Goal: Find specific page/section: Find specific page/section

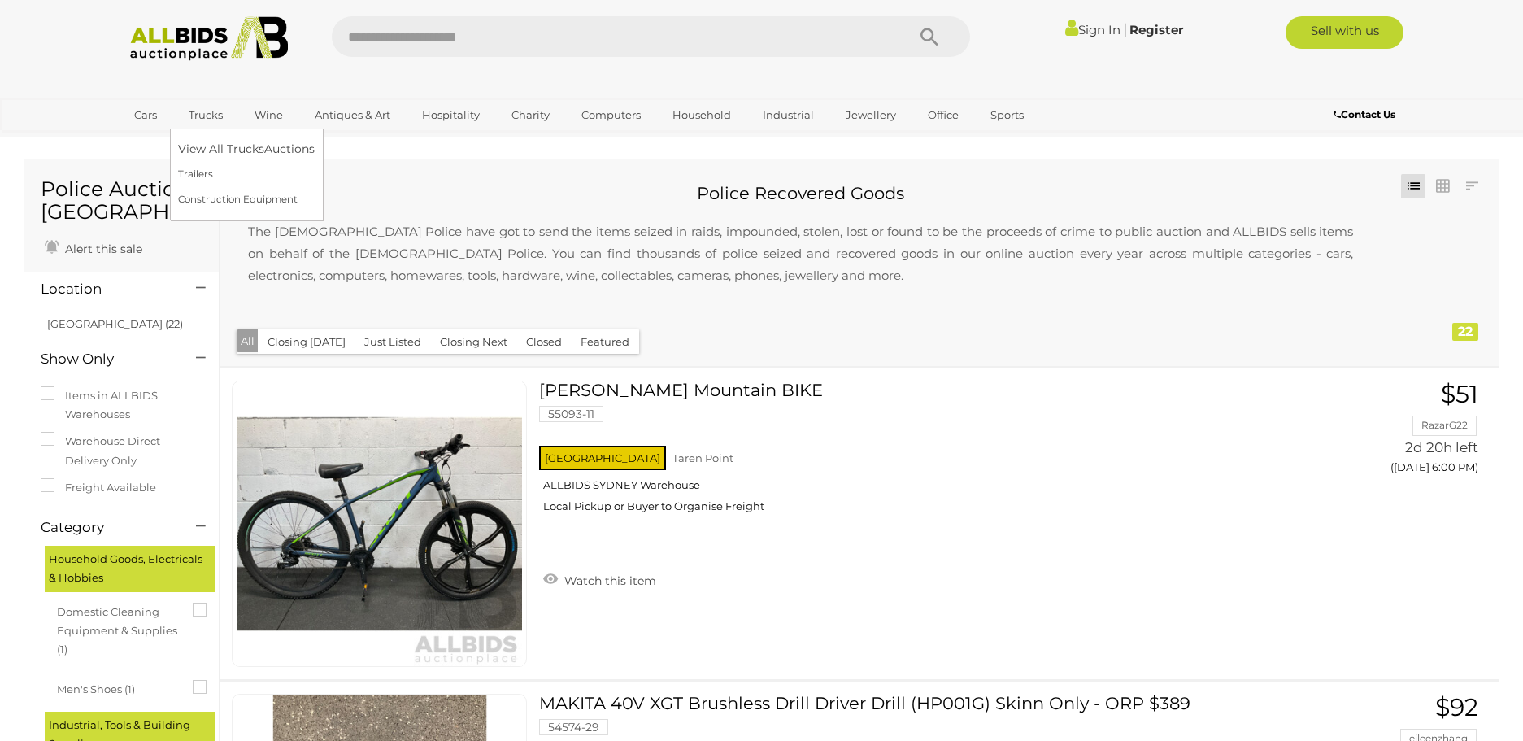
click at [204, 115] on link "Trucks" at bounding box center [205, 115] width 55 height 27
click at [207, 115] on link "Trucks" at bounding box center [205, 115] width 55 height 27
click at [189, 198] on link "Construction Equipment" at bounding box center [246, 199] width 137 height 25
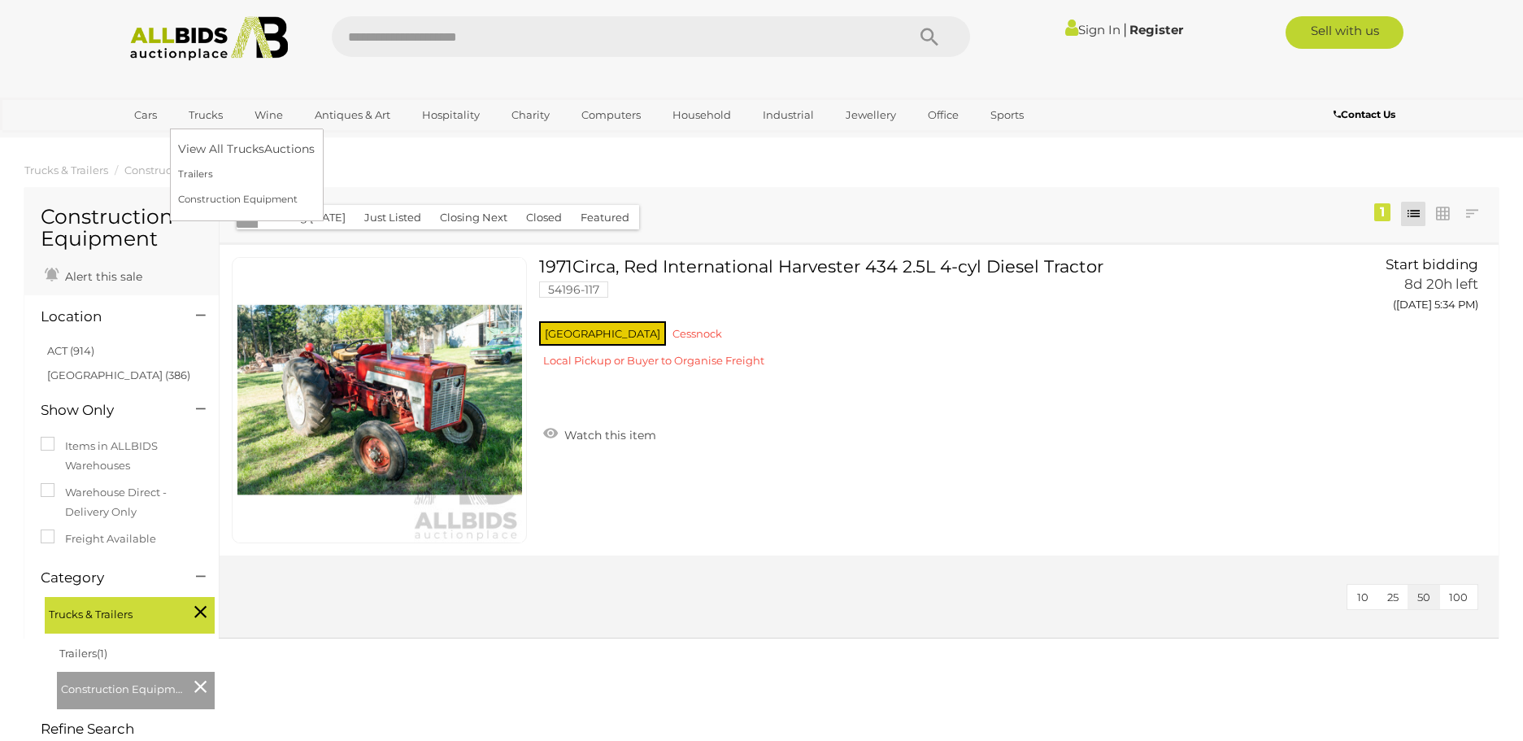
click at [202, 120] on link "Trucks" at bounding box center [205, 115] width 55 height 27
click at [196, 176] on link "Trailers" at bounding box center [246, 174] width 137 height 25
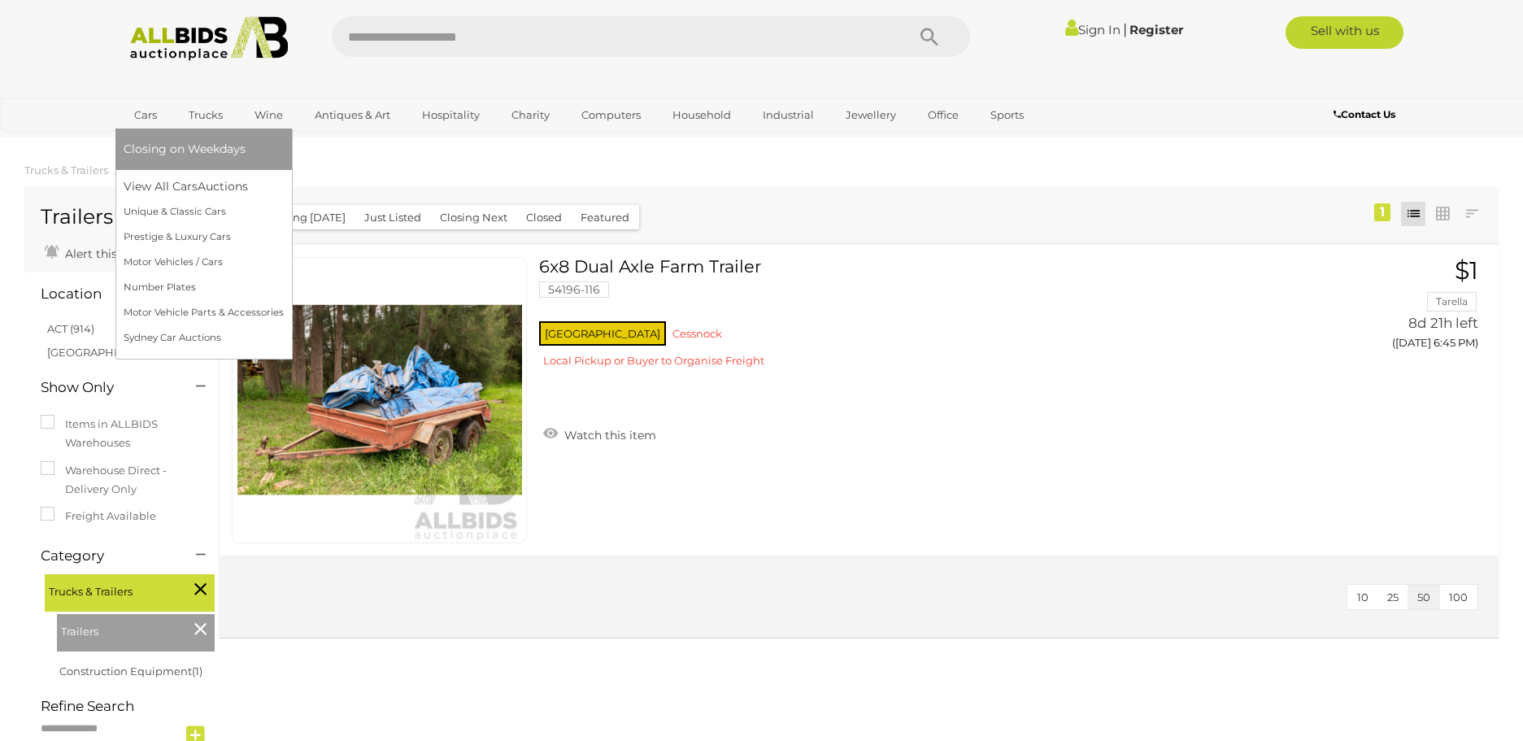
click at [149, 115] on link "Cars" at bounding box center [146, 115] width 44 height 27
click at [138, 260] on link "Motor Vehicles / Cars" at bounding box center [204, 262] width 160 height 25
